Goal: Information Seeking & Learning: Find specific fact

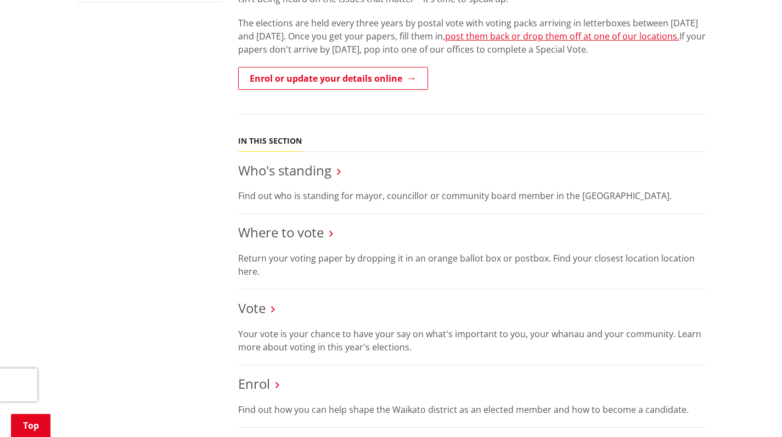
scroll to position [390, 0]
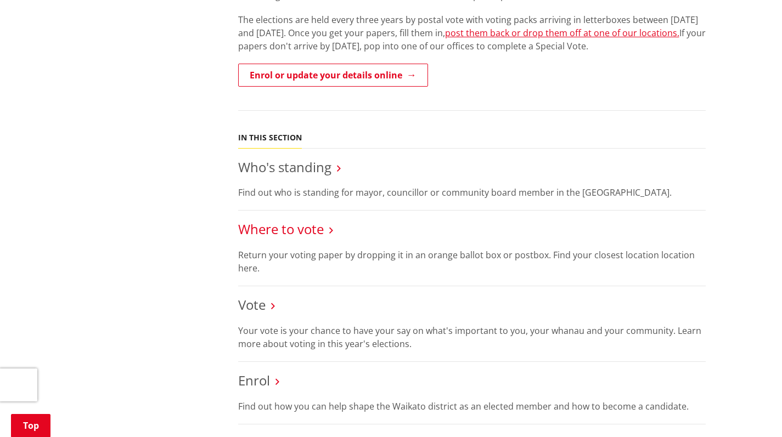
click at [322, 226] on link "Where to vote" at bounding box center [281, 229] width 86 height 18
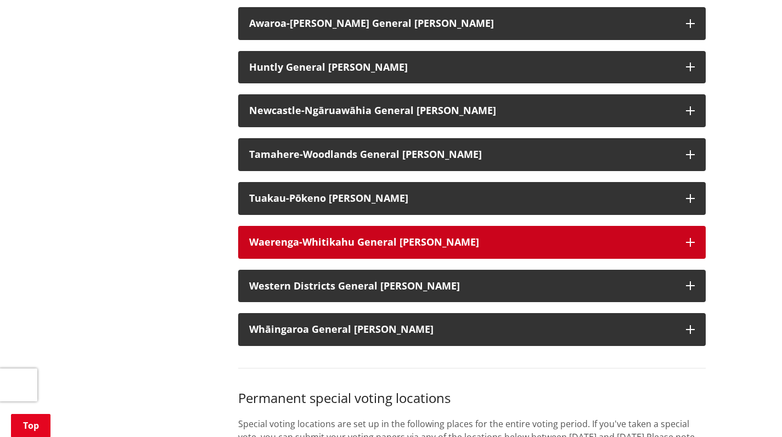
scroll to position [946, 0]
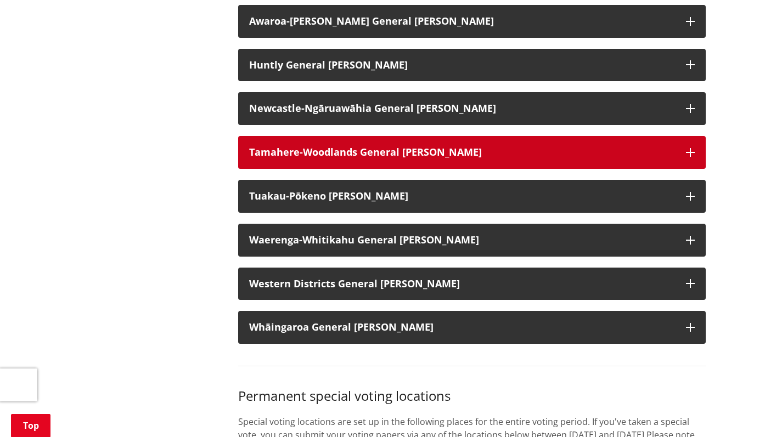
click at [548, 154] on button "Tamahere-Woodlands General Ward" at bounding box center [472, 152] width 468 height 33
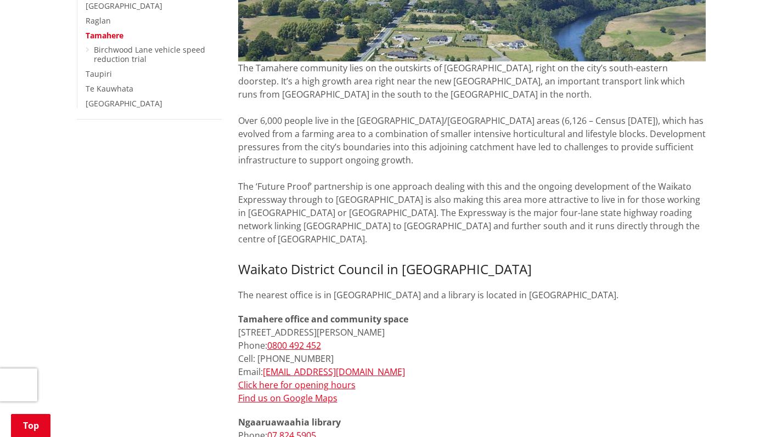
scroll to position [341, 0]
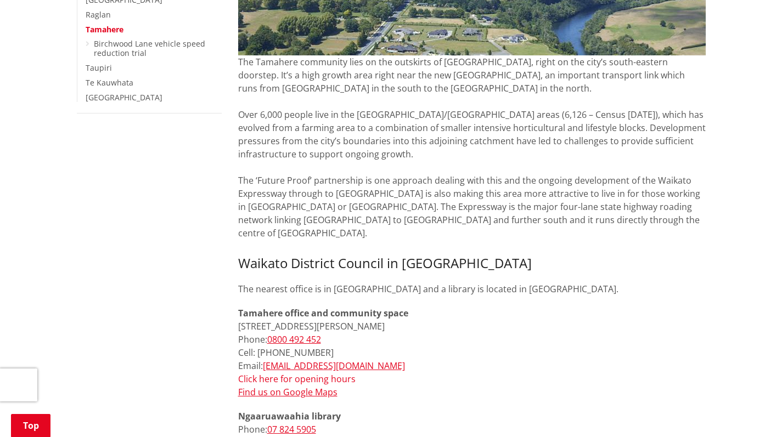
click at [326, 373] on link "Click here for opening hours" at bounding box center [296, 379] width 117 height 12
click at [301, 373] on link "Click here for opening hours" at bounding box center [296, 379] width 117 height 12
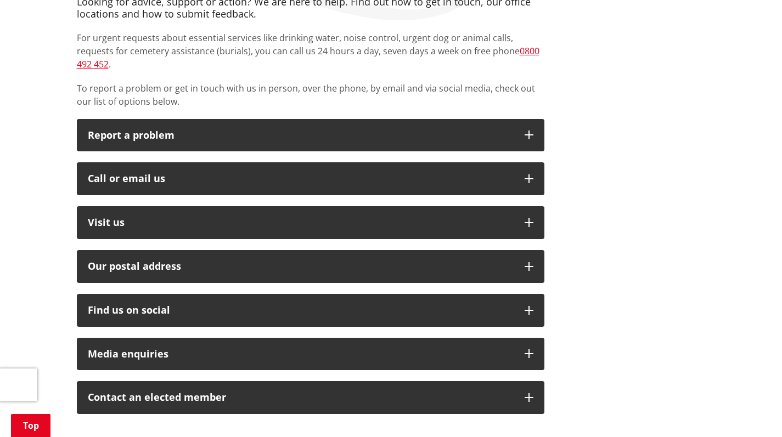
scroll to position [231, 0]
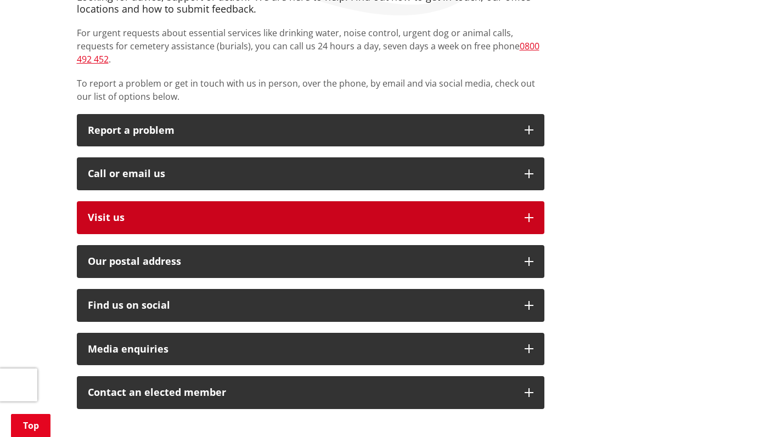
click at [501, 212] on p "Visit us" at bounding box center [301, 217] width 426 height 11
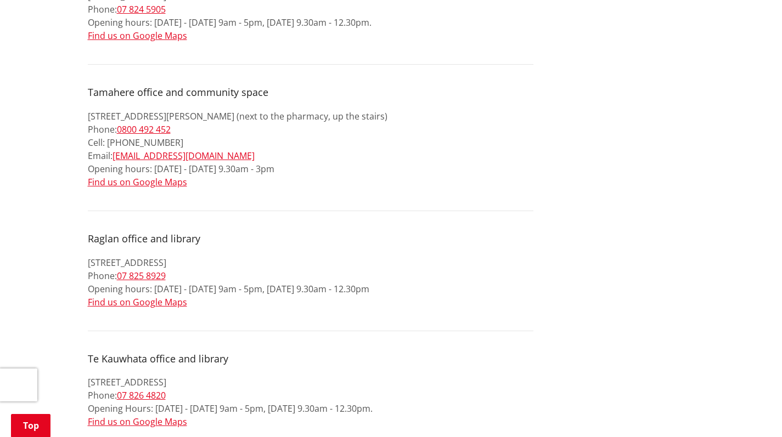
scroll to position [0, 0]
